Goal: Task Accomplishment & Management: Complete application form

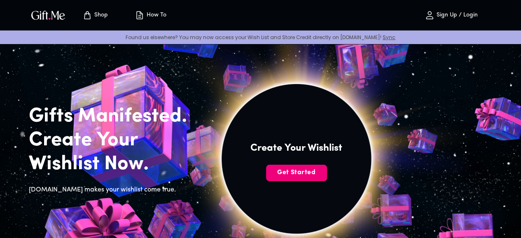
click at [327, 177] on span "Get Started" at bounding box center [296, 172] width 61 height 9
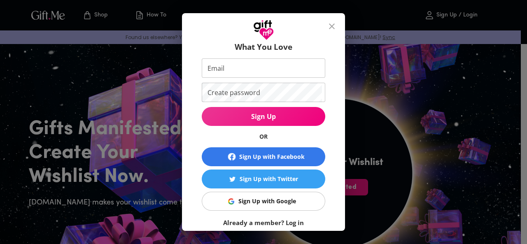
scroll to position [41, 0]
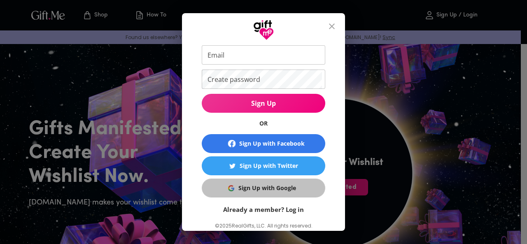
click at [282, 187] on div "Sign Up with Google" at bounding box center [267, 188] width 58 height 9
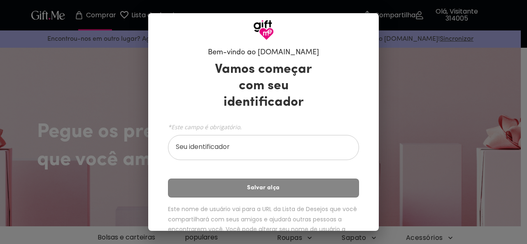
click at [242, 144] on input "Seu identificador" at bounding box center [259, 148] width 182 height 23
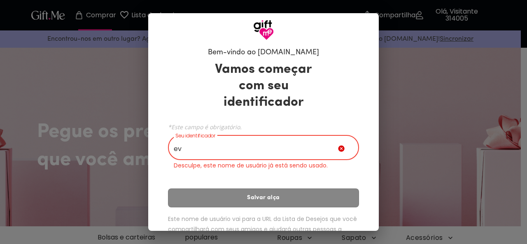
type input "e"
type input "c"
click at [180, 157] on input "Seu identificador" at bounding box center [253, 148] width 170 height 23
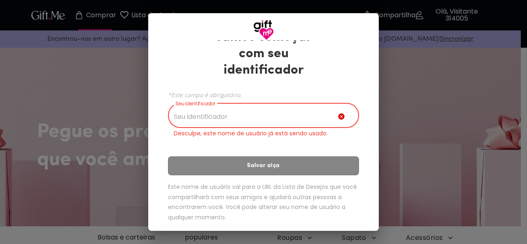
scroll to position [36, 0]
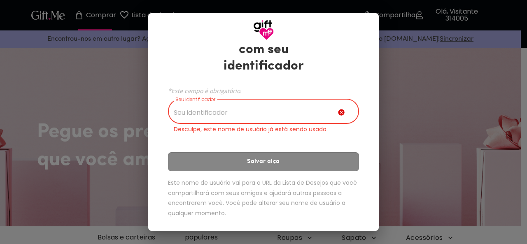
click at [200, 105] on input "Seu identificador" at bounding box center [253, 112] width 170 height 23
